Goal: Check status: Check status

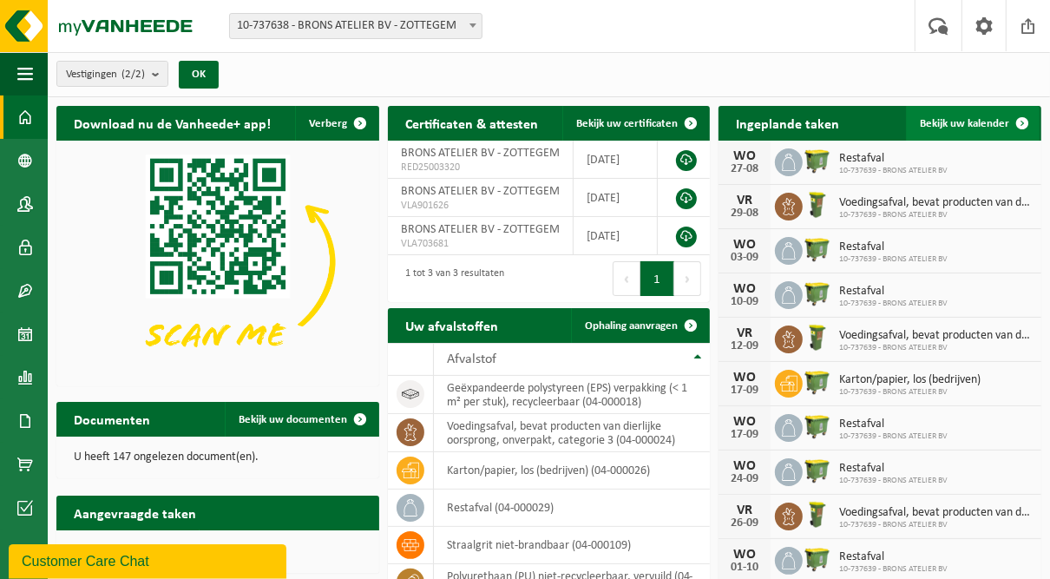
click at [959, 118] on span "Bekijk uw kalender" at bounding box center [964, 123] width 89 height 11
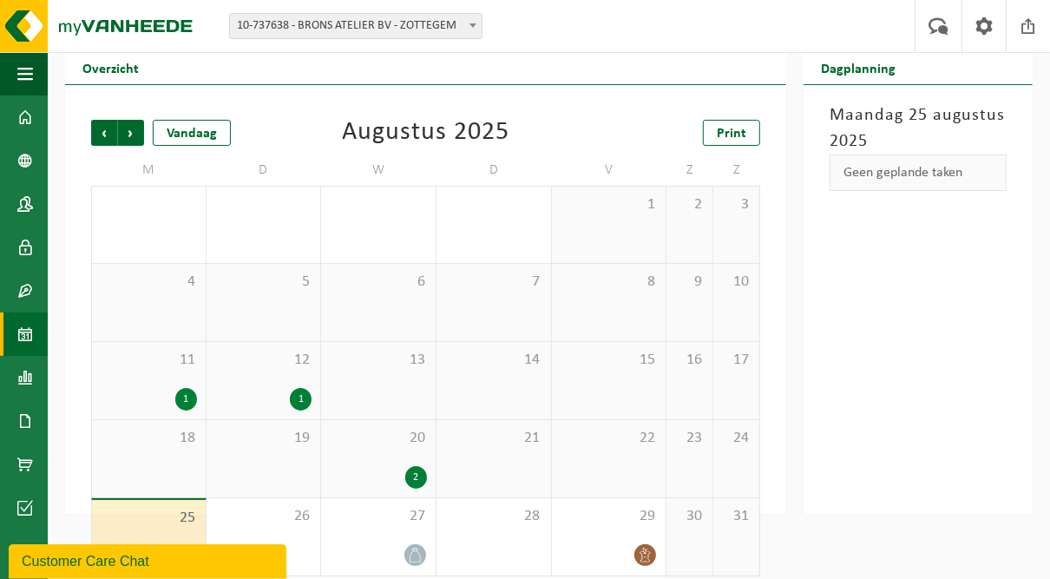
scroll to position [69, 0]
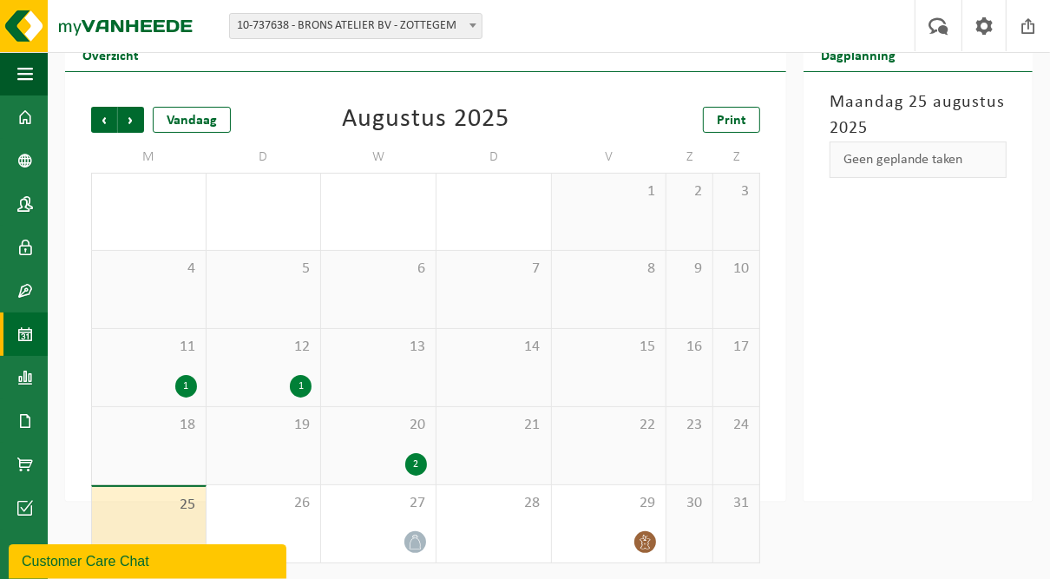
click at [181, 394] on div "1" at bounding box center [186, 386] width 22 height 23
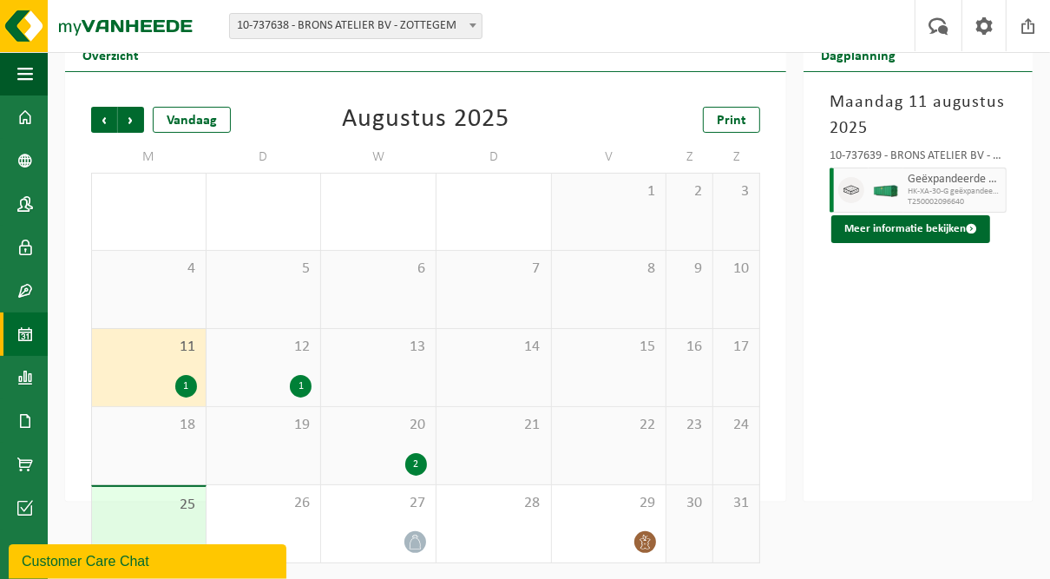
click at [304, 390] on div "1" at bounding box center [301, 386] width 22 height 23
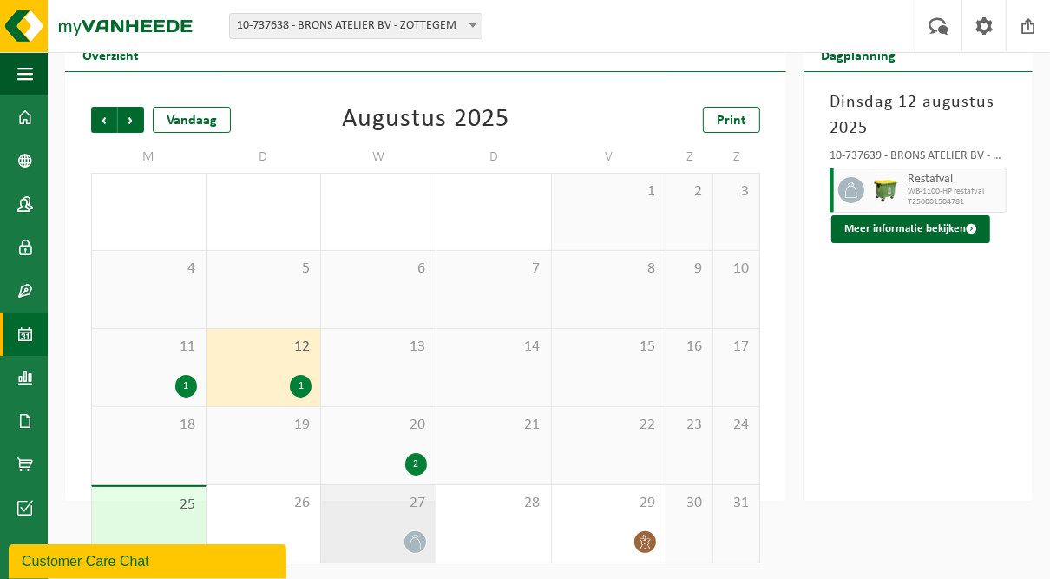
click at [413, 543] on icon at bounding box center [415, 542] width 15 height 15
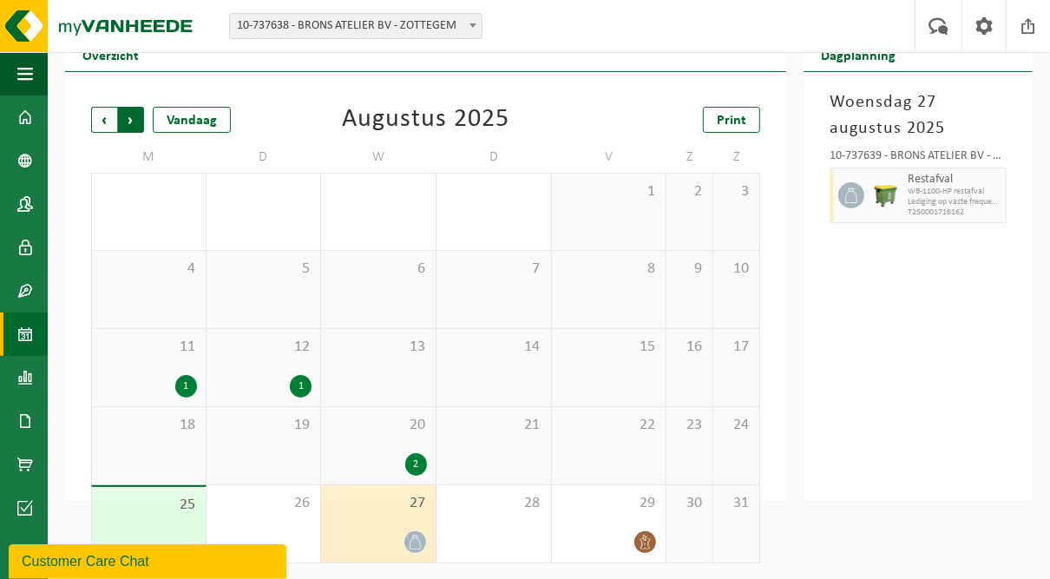
click at [94, 121] on span "Vorige" at bounding box center [104, 120] width 26 height 26
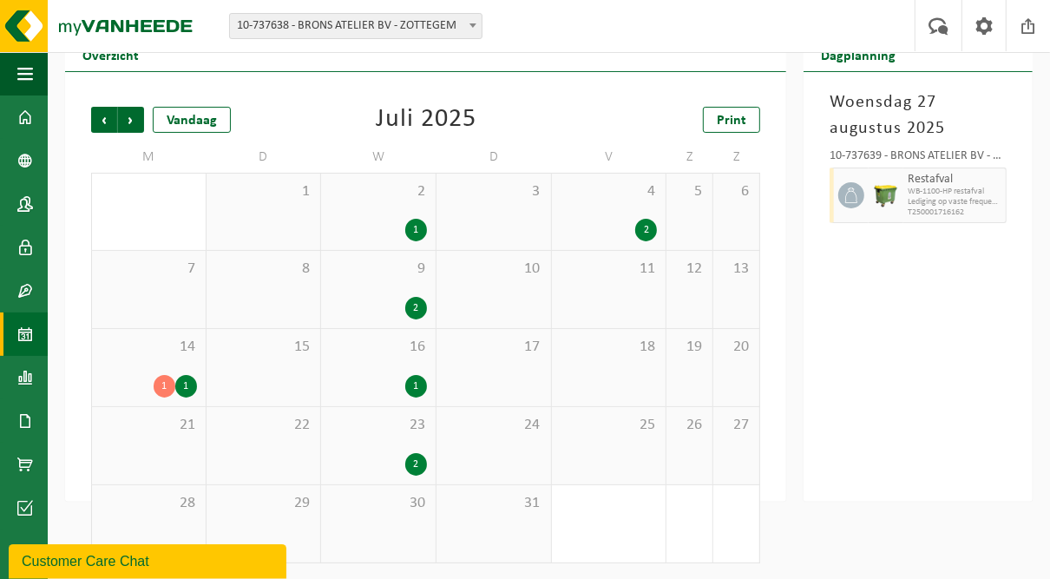
click at [94, 121] on span "Vorige" at bounding box center [104, 120] width 26 height 26
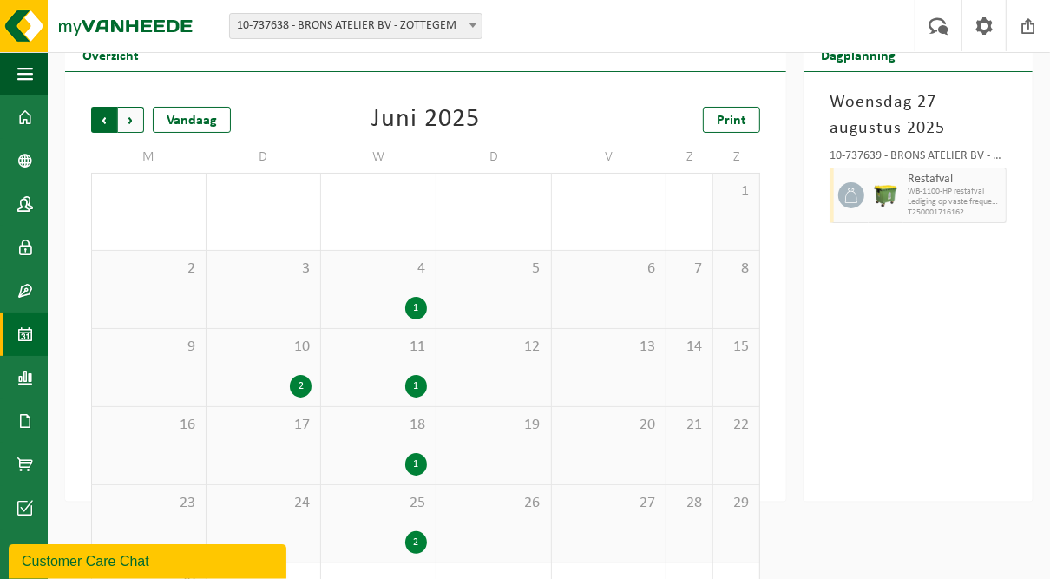
click at [130, 119] on span "Volgende" at bounding box center [131, 120] width 26 height 26
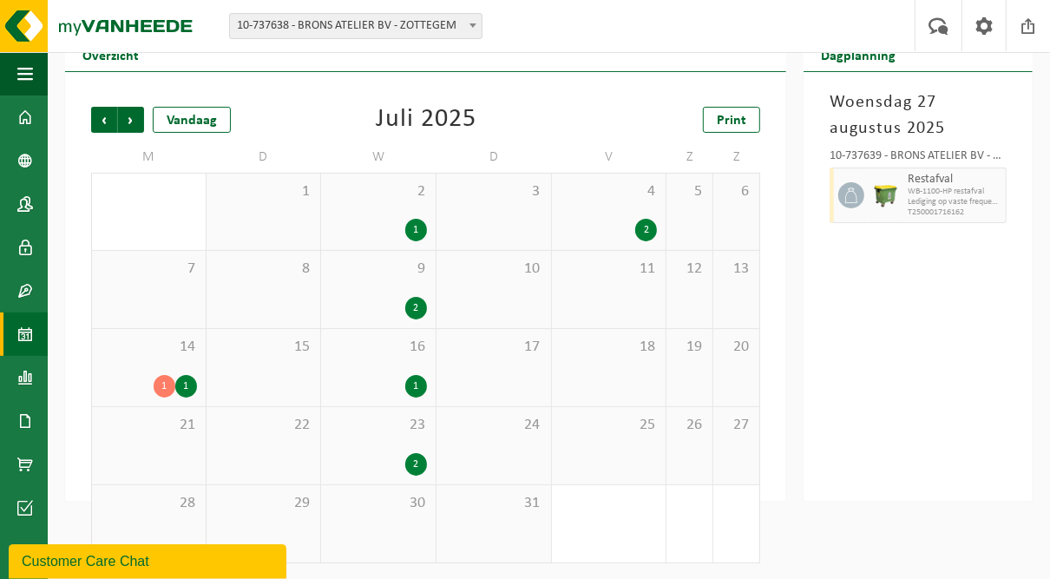
click at [158, 388] on div "1" at bounding box center [165, 386] width 22 height 23
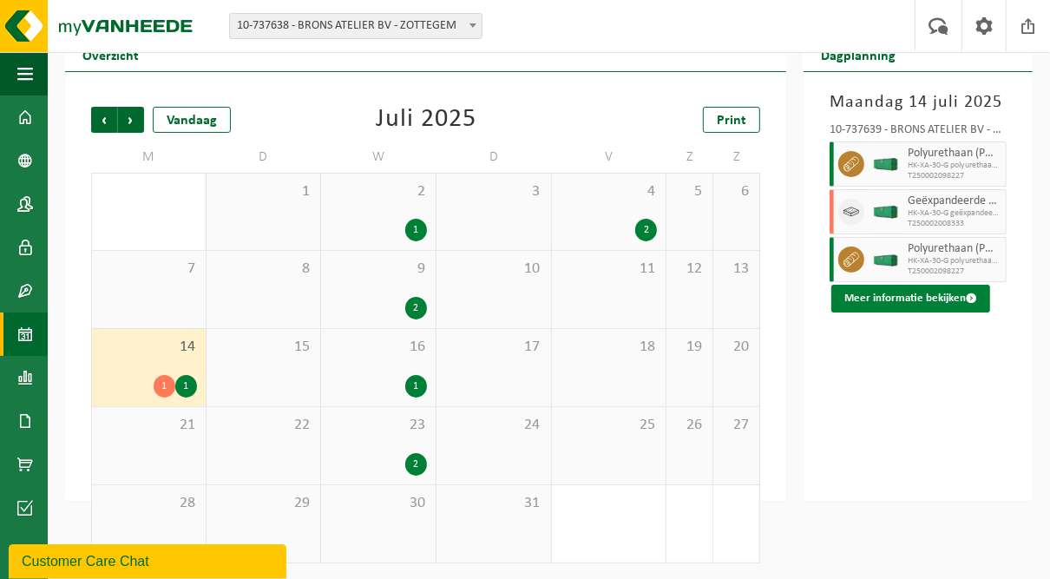
click at [899, 297] on button "Meer informatie bekijken" at bounding box center [911, 299] width 159 height 28
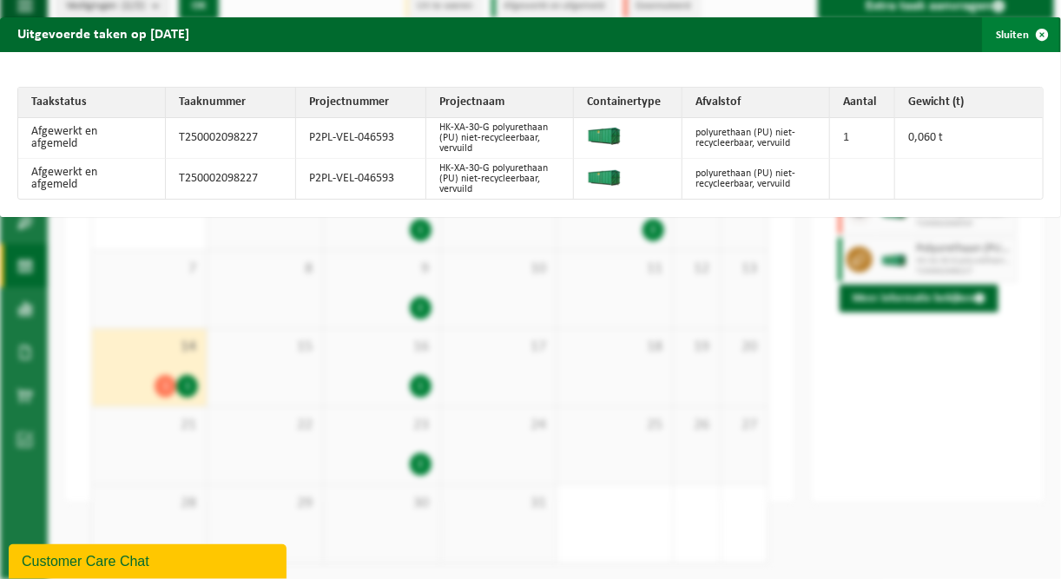
click at [1003, 42] on button "Sluiten" at bounding box center [1020, 34] width 77 height 35
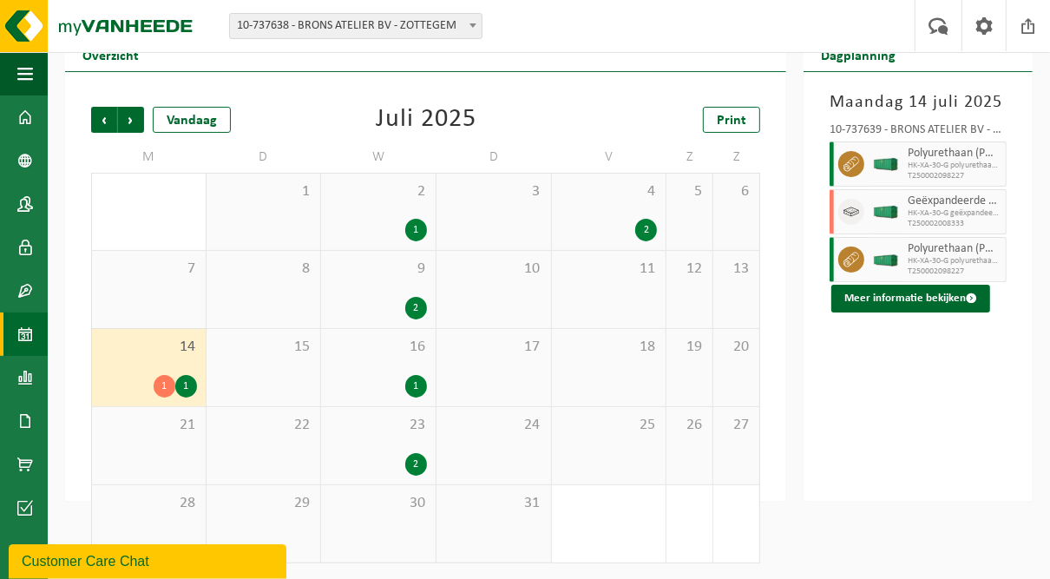
click at [167, 286] on div "7" at bounding box center [149, 289] width 114 height 77
